Goal: Find specific page/section: Find specific page/section

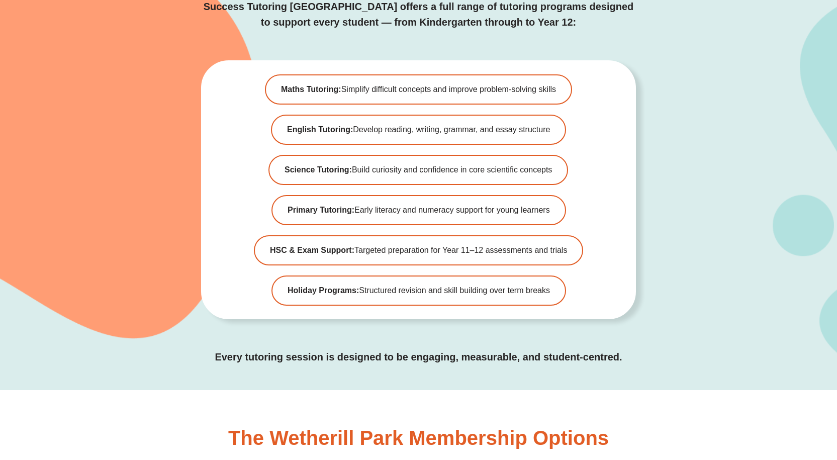
scroll to position [3118, 0]
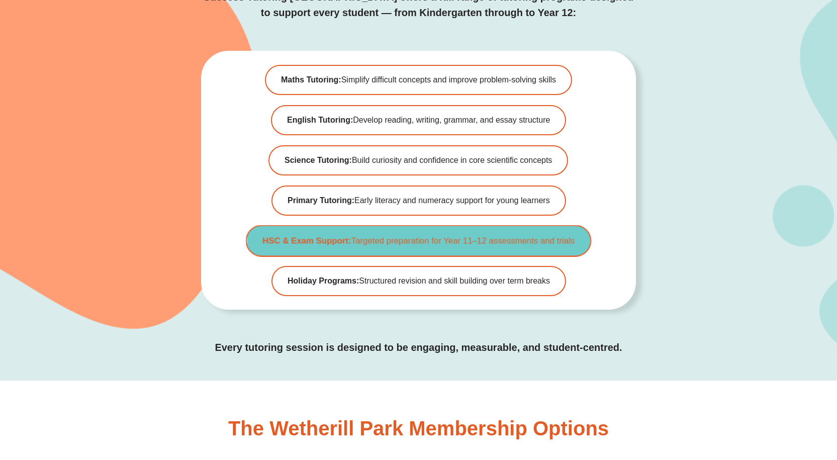
click at [549, 236] on span "HSC & Exam Support: Targeted preparation for Year 11–12 assessments and trials" at bounding box center [419, 240] width 312 height 9
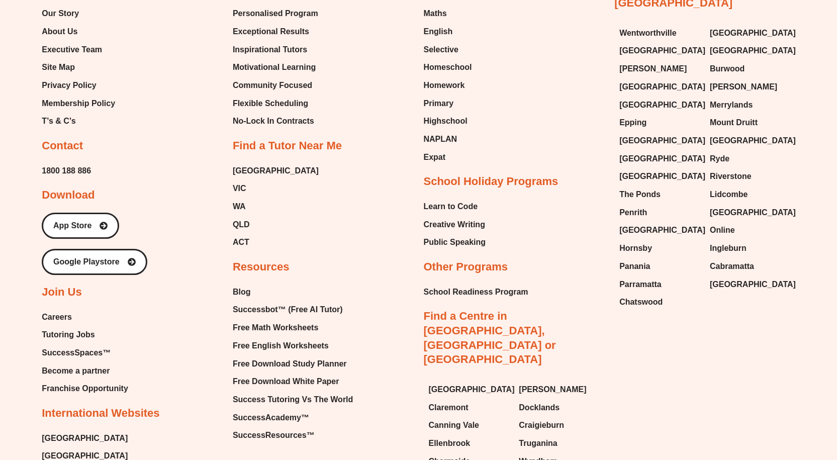
scroll to position [3054, 0]
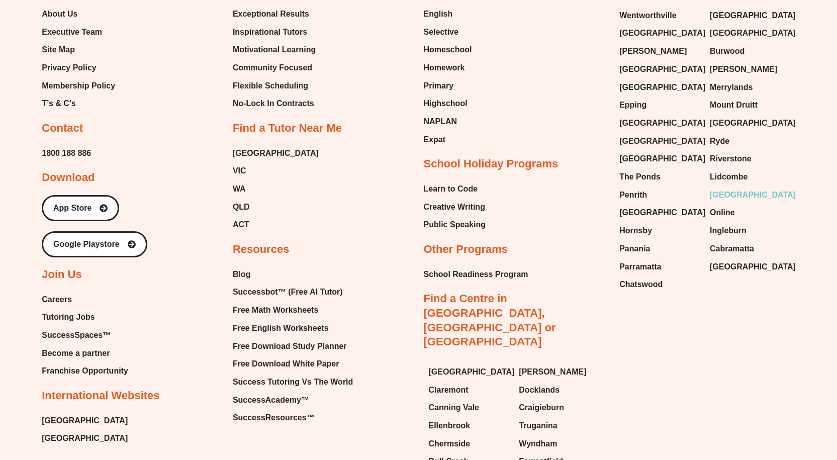
click at [733, 188] on span "[GEOGRAPHIC_DATA]" at bounding box center [753, 195] width 86 height 15
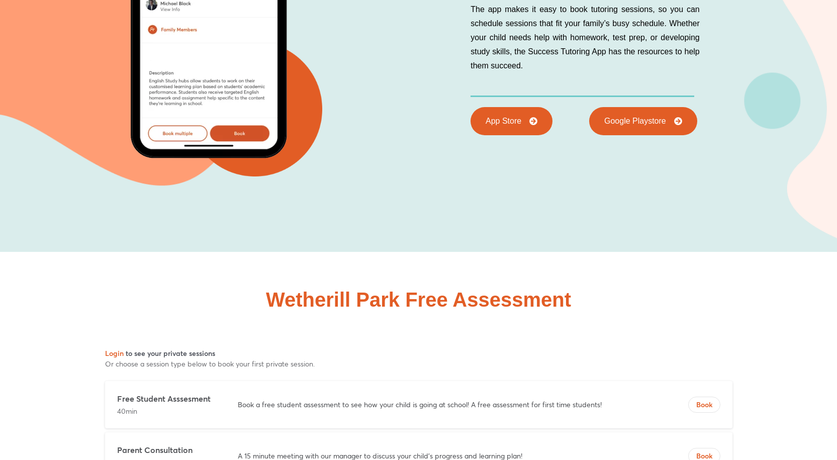
scroll to position [4828, 0]
